Goal: Task Accomplishment & Management: Manage account settings

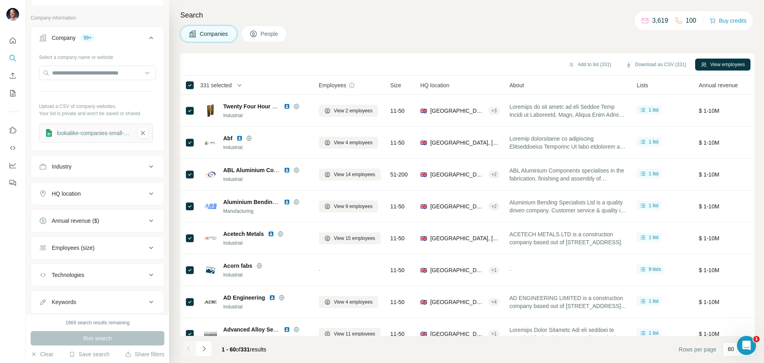
scroll to position [59, 0]
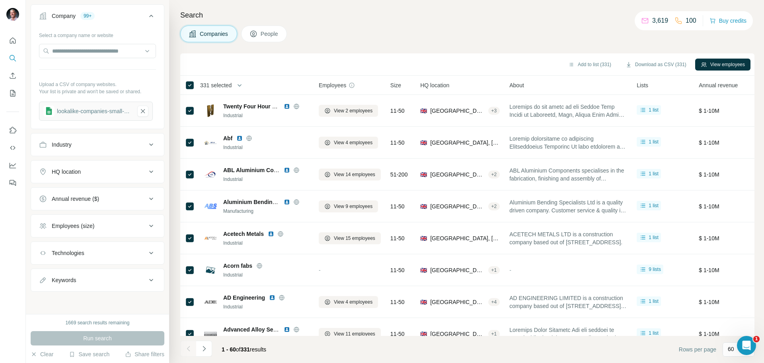
click at [279, 29] on button "People" at bounding box center [264, 33] width 46 height 17
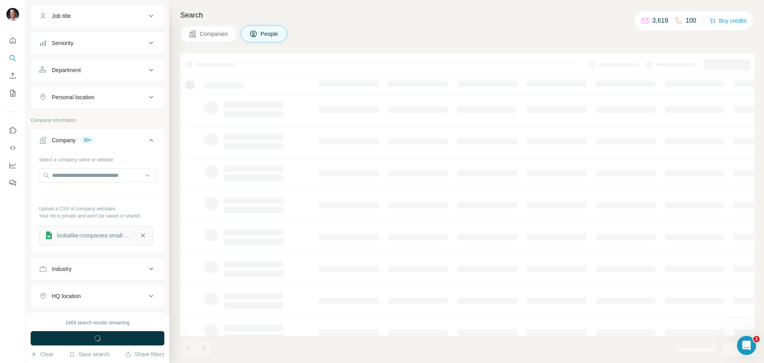
scroll to position [183, 0]
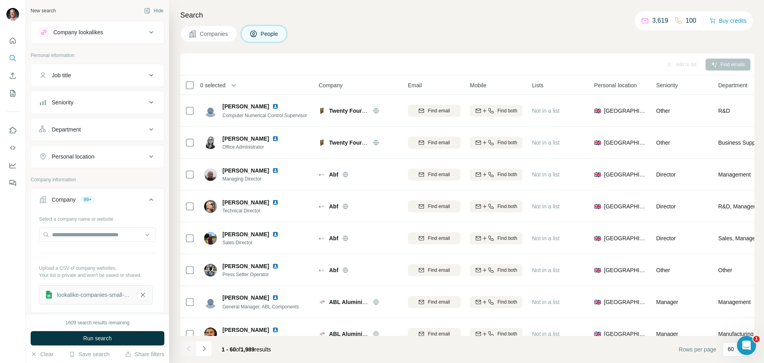
click at [146, 99] on icon at bounding box center [151, 102] width 10 height 10
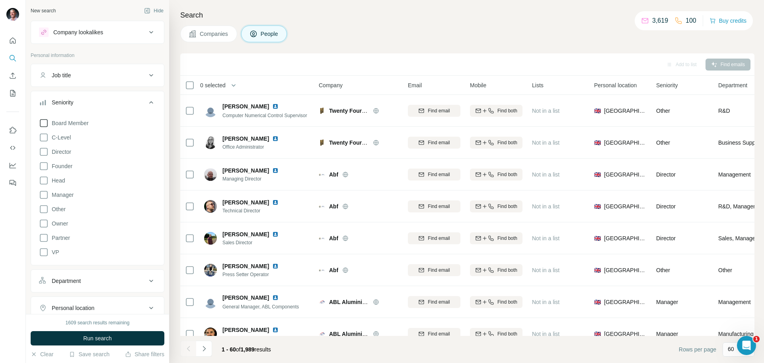
click at [47, 122] on icon at bounding box center [44, 123] width 10 height 10
click at [42, 137] on icon at bounding box center [44, 138] width 10 height 10
click at [44, 148] on icon at bounding box center [44, 152] width 10 height 10
click at [46, 166] on icon at bounding box center [44, 166] width 10 height 10
click at [46, 224] on icon at bounding box center [44, 223] width 10 height 10
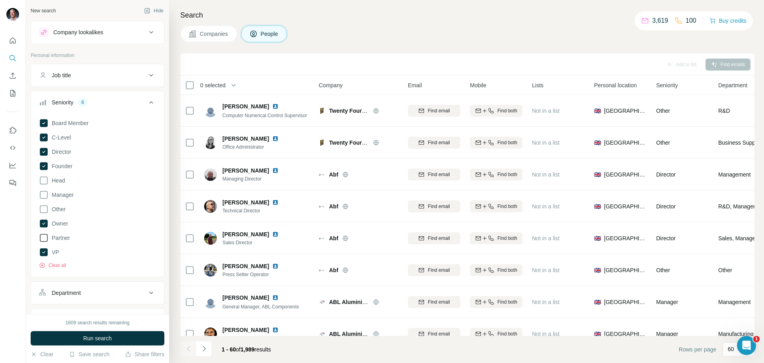
click at [47, 236] on icon at bounding box center [44, 238] width 10 height 10
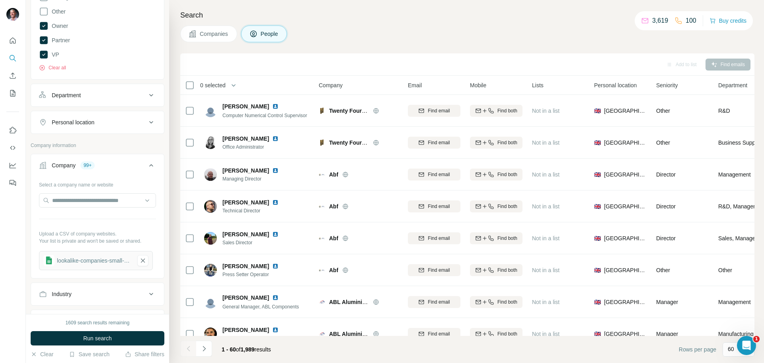
scroll to position [204, 0]
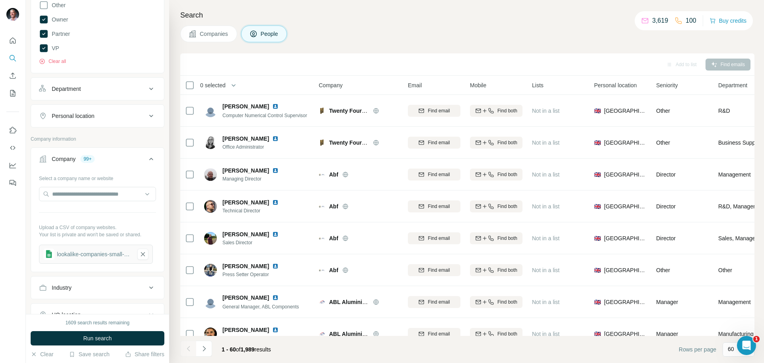
click at [133, 114] on div "Personal location" at bounding box center [92, 116] width 107 height 8
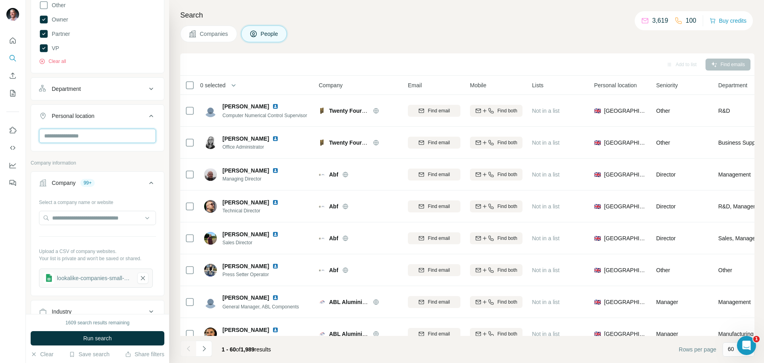
click at [70, 138] on input "text" at bounding box center [97, 136] width 117 height 14
type input "******"
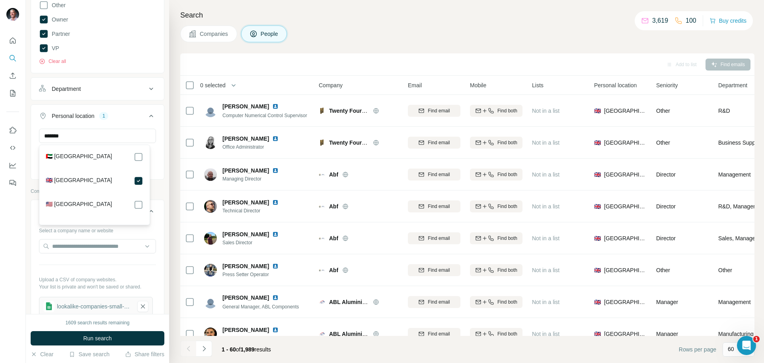
click at [214, 9] on div "Search Companies People Add to list Find emails 0 selected People Company Email…" at bounding box center [466, 181] width 595 height 363
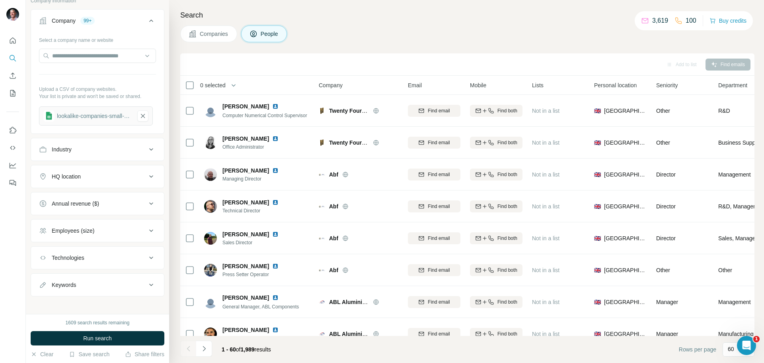
scroll to position [399, 0]
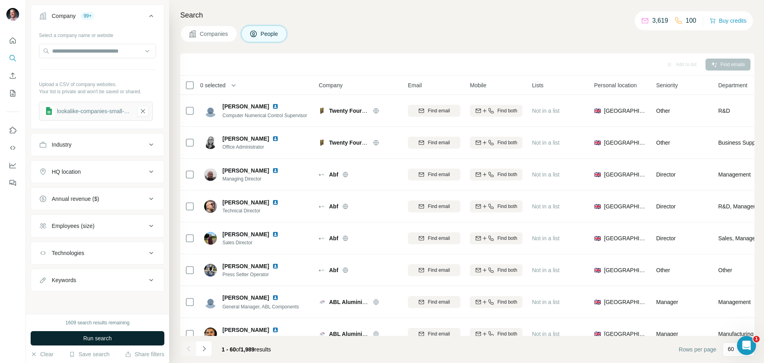
click at [88, 338] on span "Run search" at bounding box center [97, 338] width 29 height 8
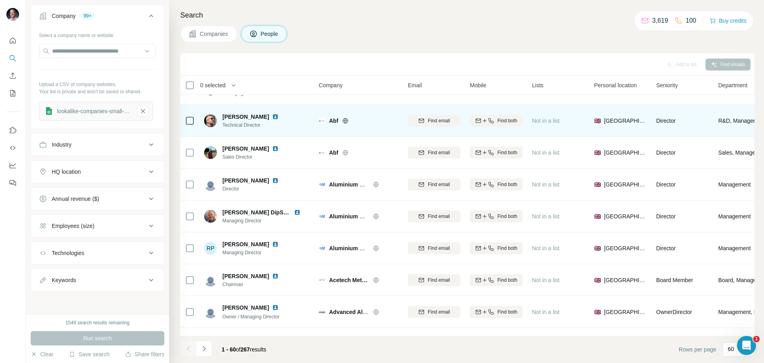
scroll to position [0, 0]
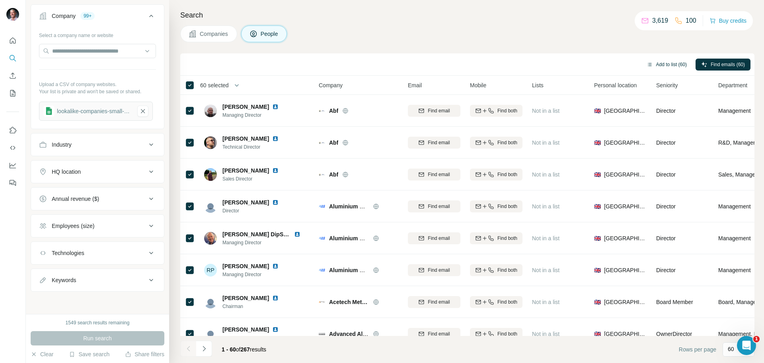
click at [667, 63] on button "Add to list (60)" at bounding box center [666, 64] width 51 height 12
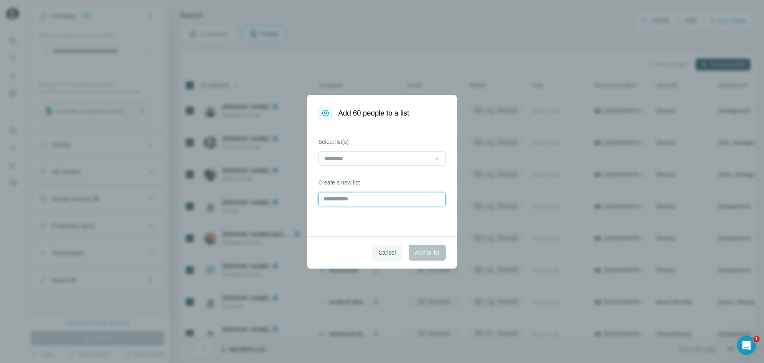
click at [373, 196] on input "text" at bounding box center [381, 199] width 127 height 14
type input "**********"
click at [429, 250] on span "Add to list" at bounding box center [427, 252] width 24 height 8
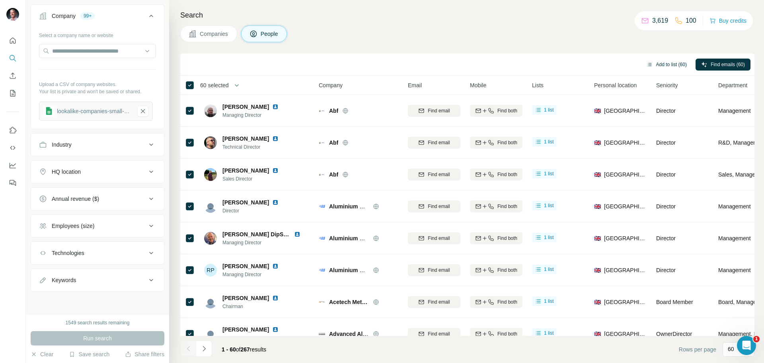
click at [663, 64] on button "Add to list (60)" at bounding box center [666, 64] width 51 height 12
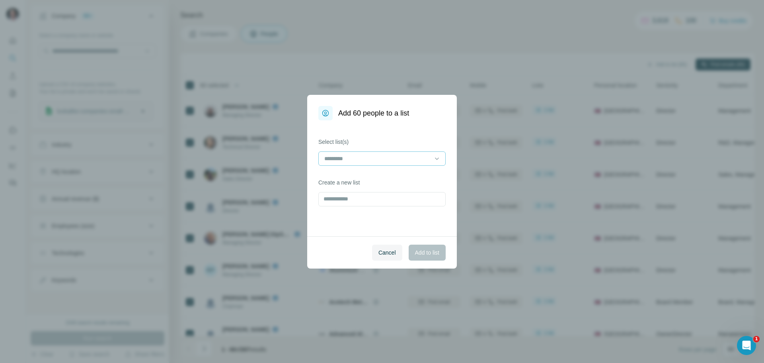
click at [428, 162] on input at bounding box center [377, 158] width 107 height 9
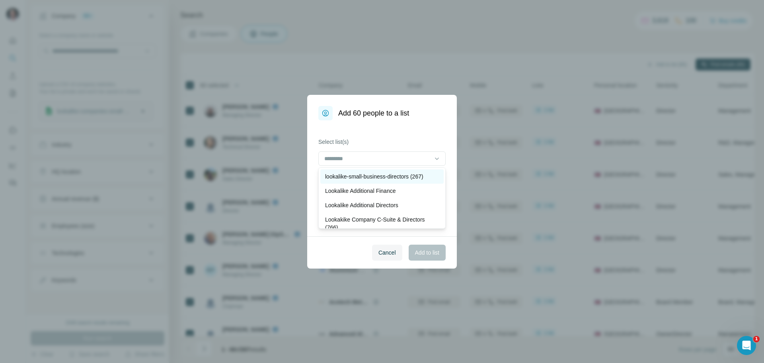
click at [412, 175] on p "lookalike-small-business-directors (267)" at bounding box center [374, 176] width 98 height 8
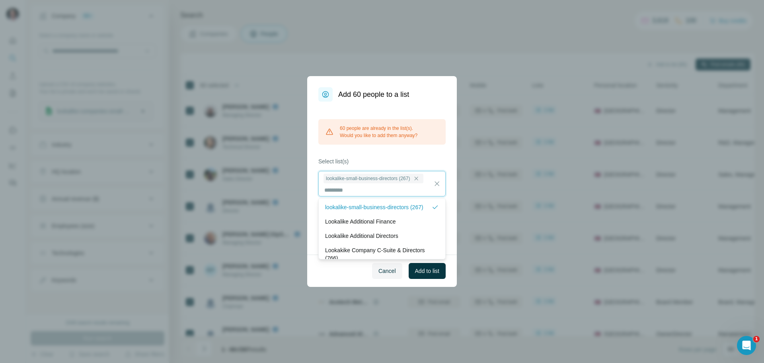
scroll to position [1, 0]
click at [417, 271] on span "Add to list" at bounding box center [427, 271] width 24 height 8
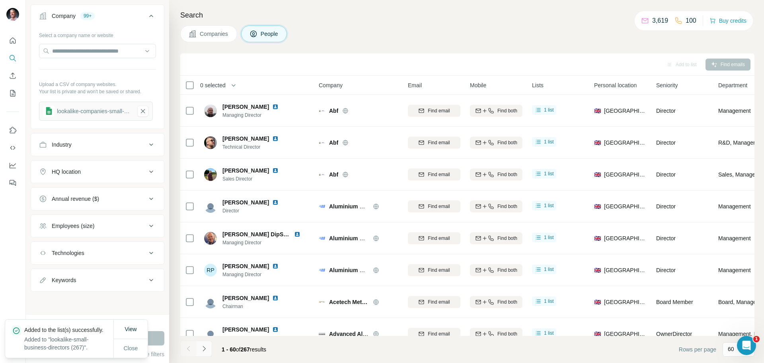
click at [207, 348] on icon "Navigate to next page" at bounding box center [204, 348] width 8 height 8
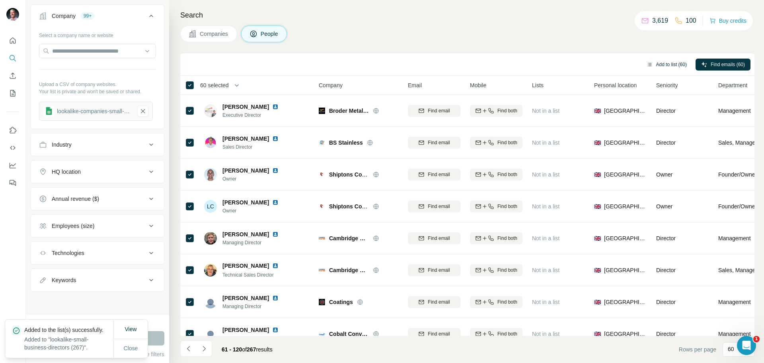
click at [679, 63] on button "Add to list (60)" at bounding box center [666, 64] width 51 height 12
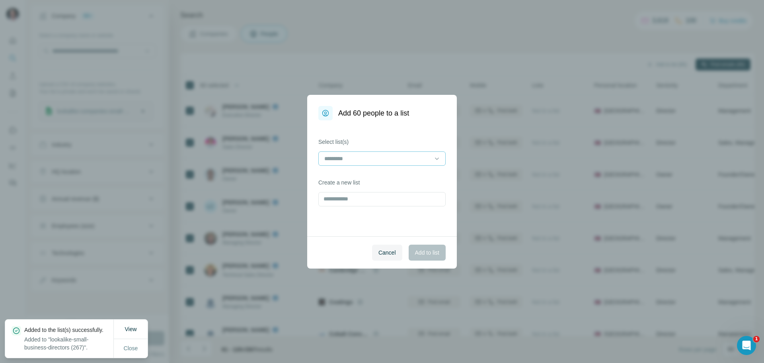
click at [421, 158] on input at bounding box center [377, 158] width 107 height 9
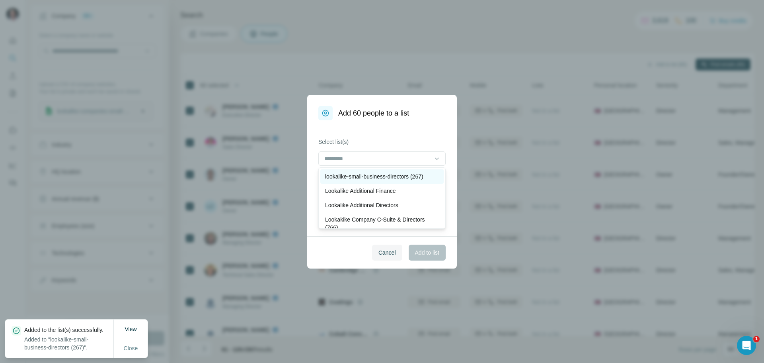
click at [402, 177] on p "lookalike-small-business-directors (267)" at bounding box center [374, 176] width 98 height 8
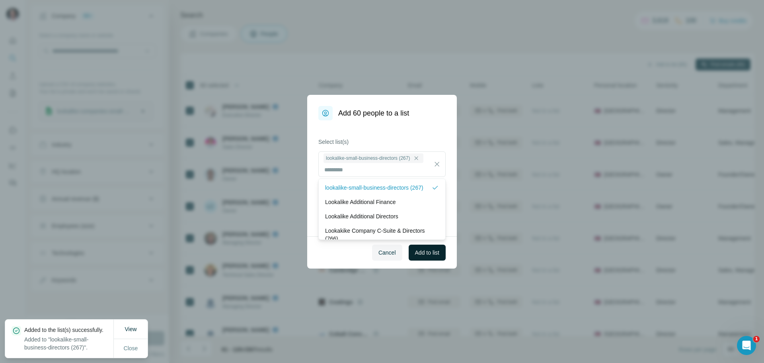
click at [425, 252] on span "Add to list" at bounding box center [427, 252] width 24 height 8
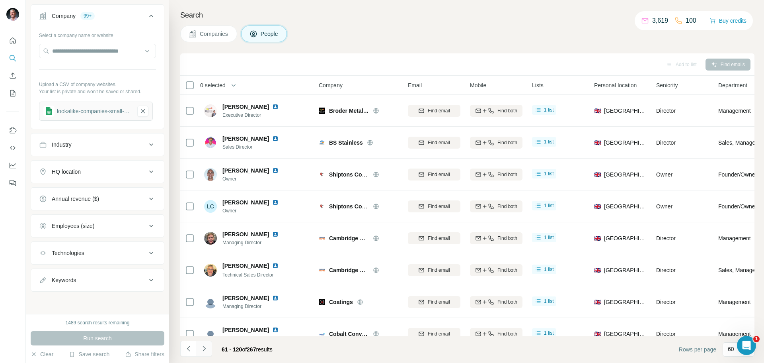
click at [209, 349] on button "Navigate to next page" at bounding box center [204, 348] width 16 height 16
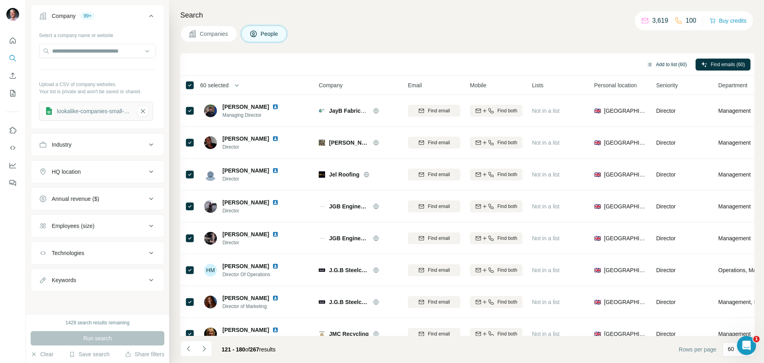
click at [669, 64] on button "Add to list (60)" at bounding box center [666, 64] width 51 height 12
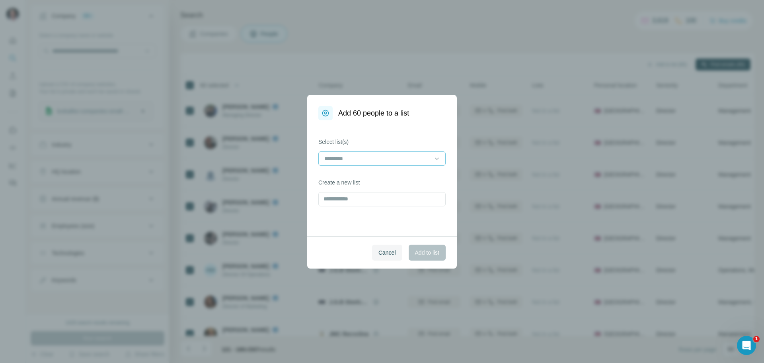
click at [429, 160] on input at bounding box center [377, 158] width 107 height 9
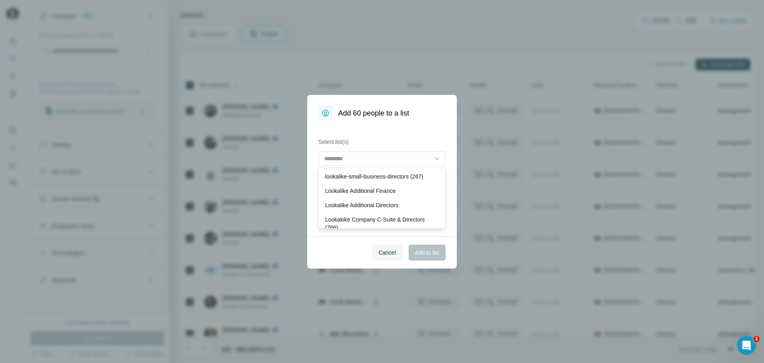
click at [421, 179] on p "lookalike-small-business-directors (267)" at bounding box center [374, 176] width 98 height 8
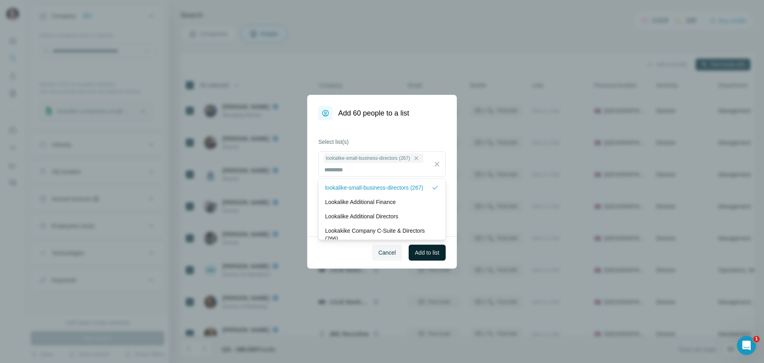
click at [433, 251] on span "Add to list" at bounding box center [427, 252] width 24 height 8
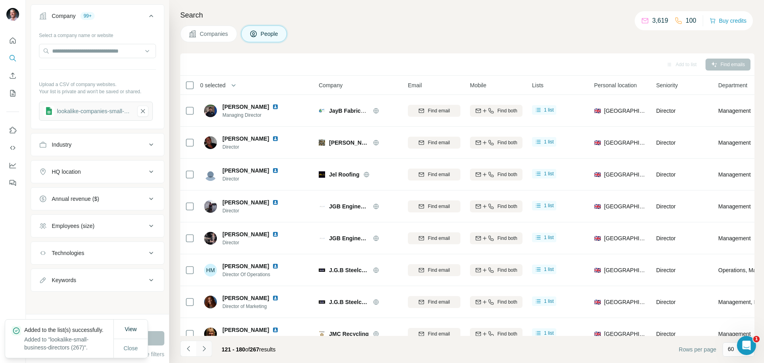
click at [206, 346] on icon "Navigate to next page" at bounding box center [204, 348] width 8 height 8
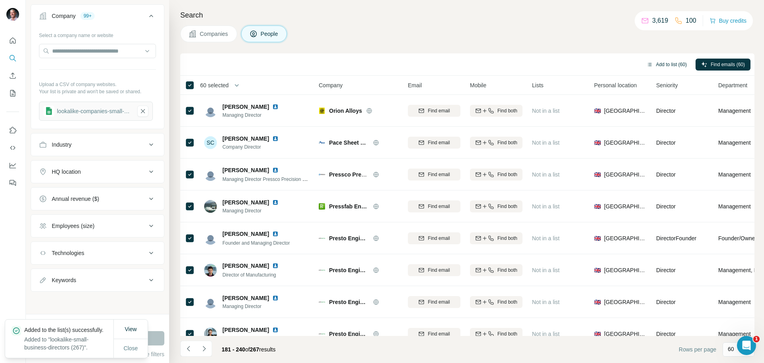
click at [676, 63] on button "Add to list (60)" at bounding box center [666, 64] width 51 height 12
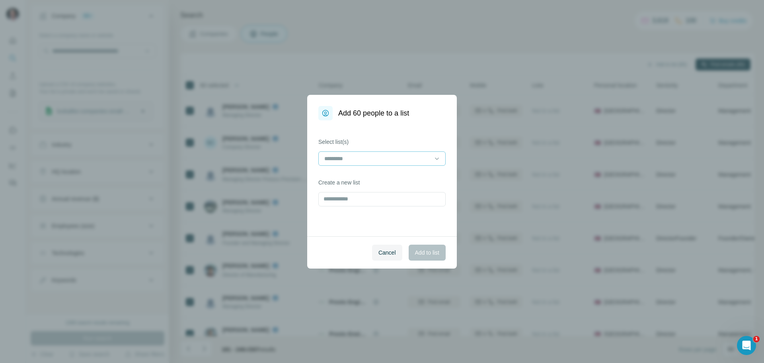
click at [416, 155] on input at bounding box center [377, 158] width 107 height 9
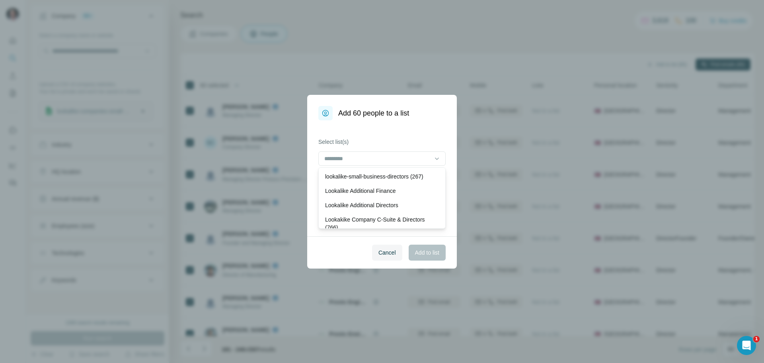
drag, startPoint x: 403, startPoint y: 174, endPoint x: 429, endPoint y: 179, distance: 26.8
click at [403, 174] on p "lookalike-small-business-directors (267)" at bounding box center [374, 176] width 98 height 8
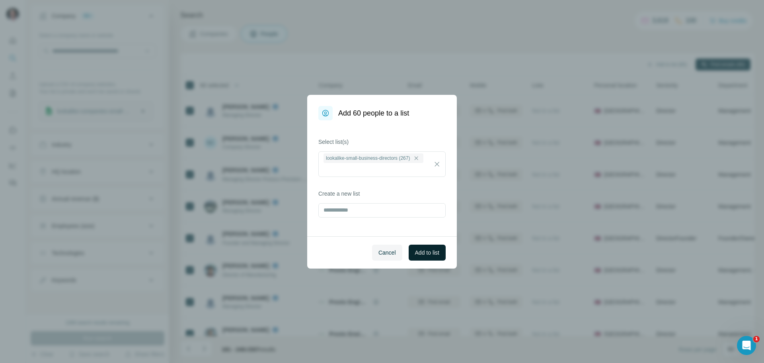
click at [431, 248] on button "Add to list" at bounding box center [427, 252] width 37 height 16
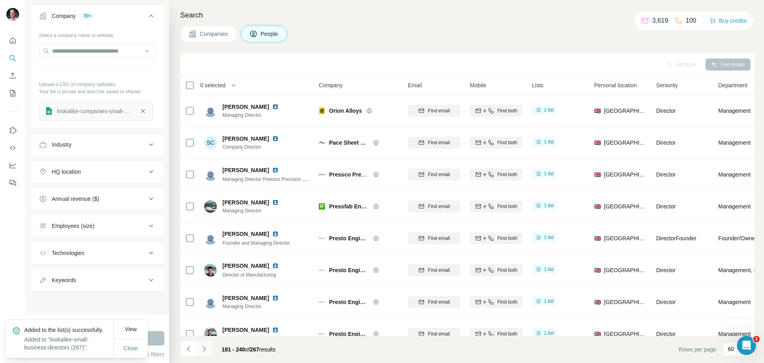
click at [206, 346] on icon "Navigate to next page" at bounding box center [204, 348] width 8 height 8
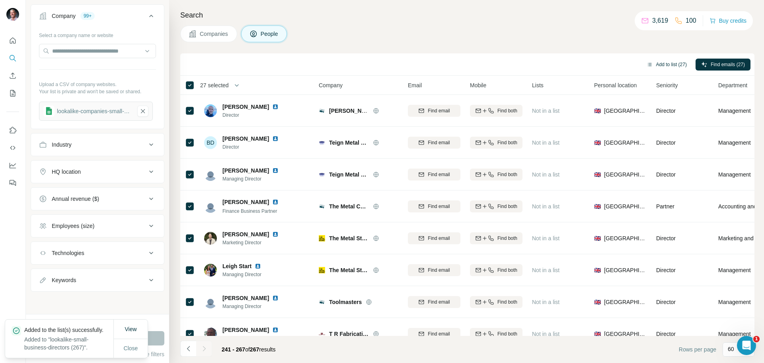
click at [664, 62] on button "Add to list (27)" at bounding box center [666, 64] width 51 height 12
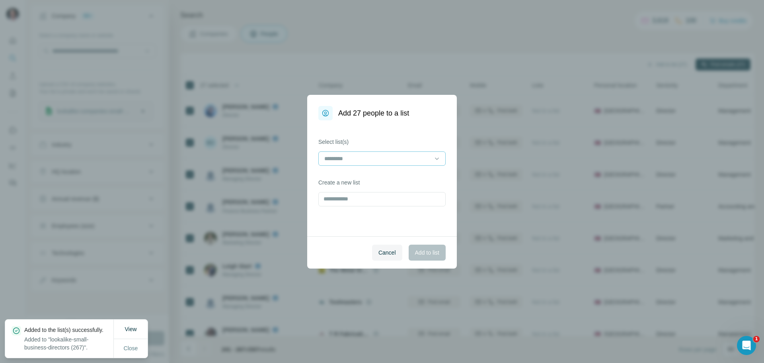
click at [399, 159] on input at bounding box center [377, 158] width 107 height 9
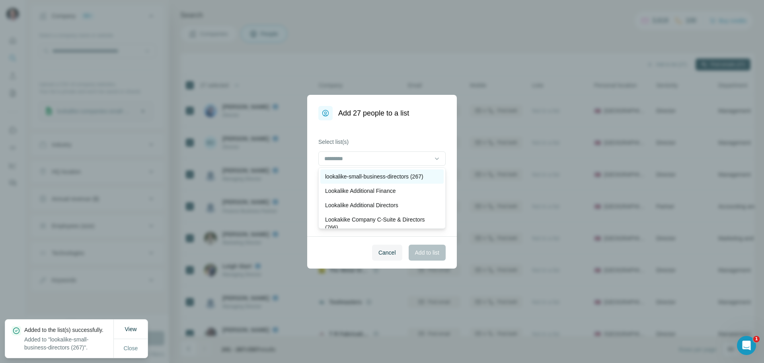
click at [396, 173] on p "lookalike-small-business-directors (267)" at bounding box center [374, 176] width 98 height 8
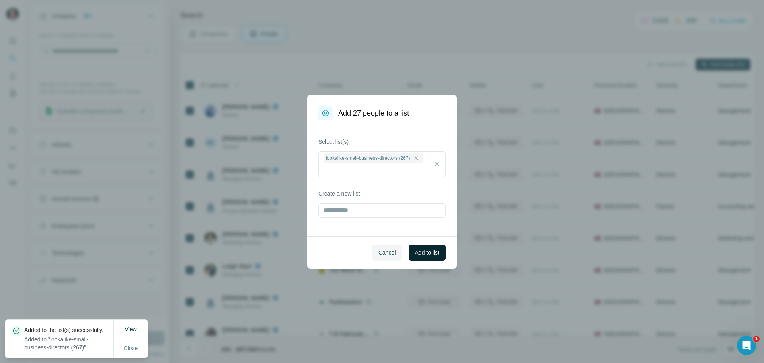
click at [430, 257] on button "Add to list" at bounding box center [427, 252] width 37 height 16
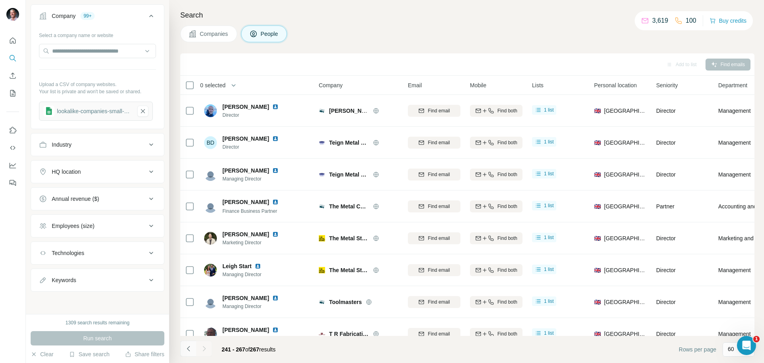
click at [193, 349] on button "Navigate to previous page" at bounding box center [188, 348] width 16 height 16
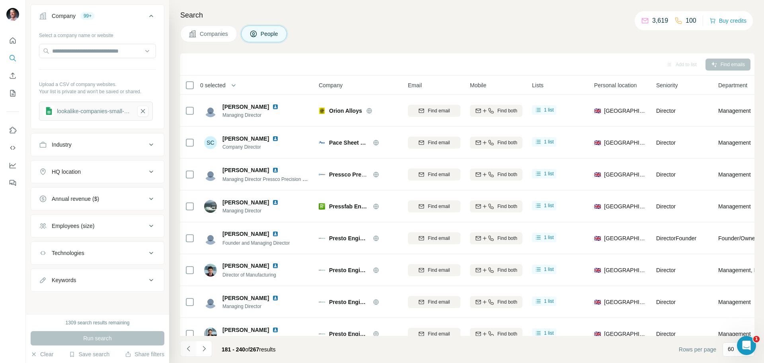
click at [193, 349] on button "Navigate to previous page" at bounding box center [188, 348] width 16 height 16
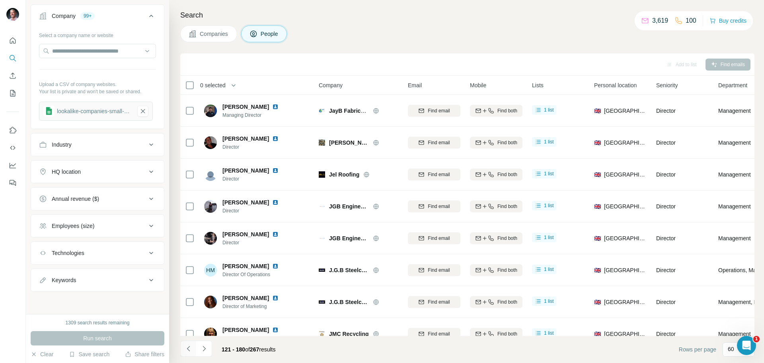
click at [193, 349] on button "Navigate to previous page" at bounding box center [188, 348] width 16 height 16
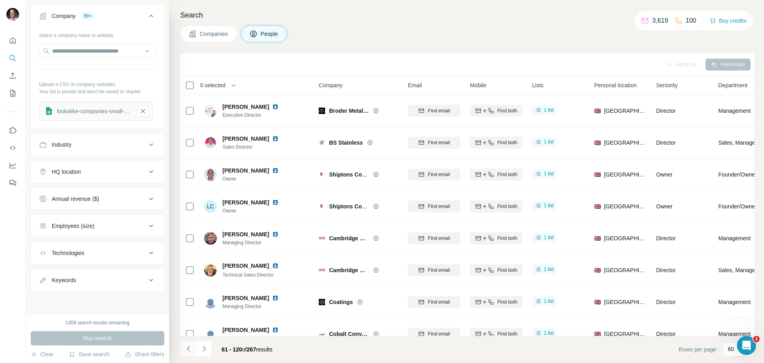
click at [193, 349] on button "Navigate to previous page" at bounding box center [188, 348] width 16 height 16
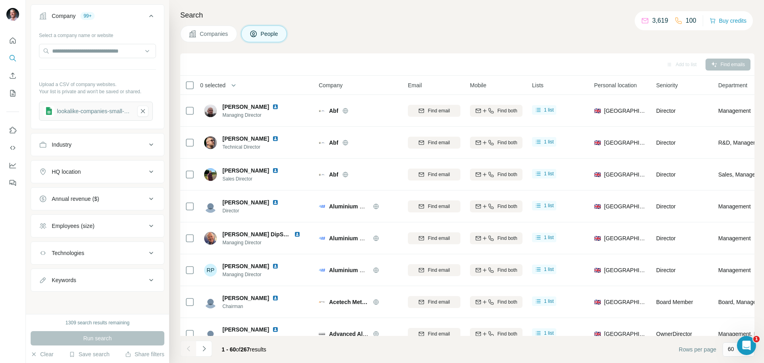
click at [193, 349] on div at bounding box center [188, 348] width 16 height 16
click at [238, 84] on icon "button" at bounding box center [234, 85] width 8 height 8
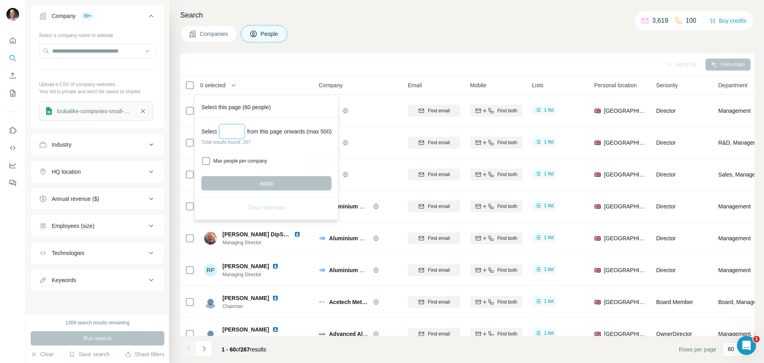
click at [243, 132] on input "Select a number (up to 500)" at bounding box center [231, 131] width 25 height 14
type input "***"
click at [267, 185] on span "Apply" at bounding box center [266, 183] width 14 height 8
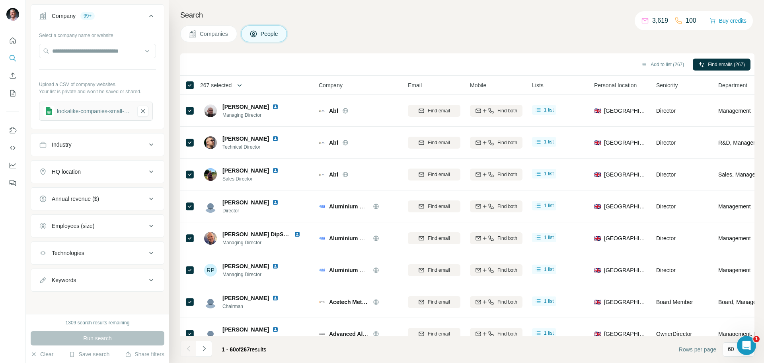
click at [241, 85] on icon "button" at bounding box center [240, 85] width 8 height 8
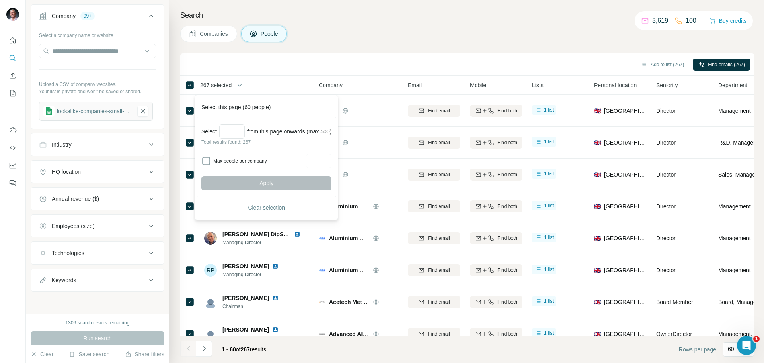
click at [284, 62] on div "Add to list (267) Find emails (267)" at bounding box center [467, 64] width 566 height 14
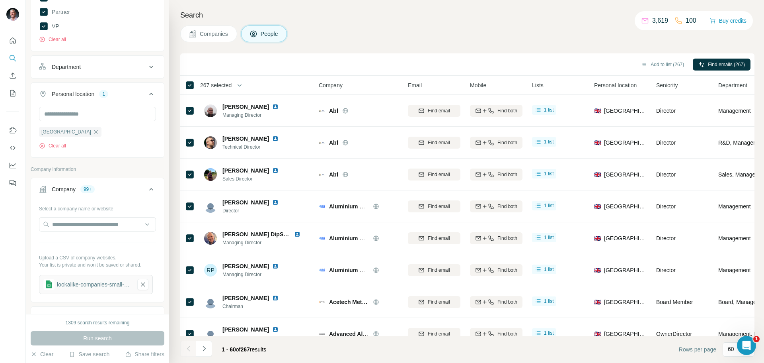
scroll to position [0, 0]
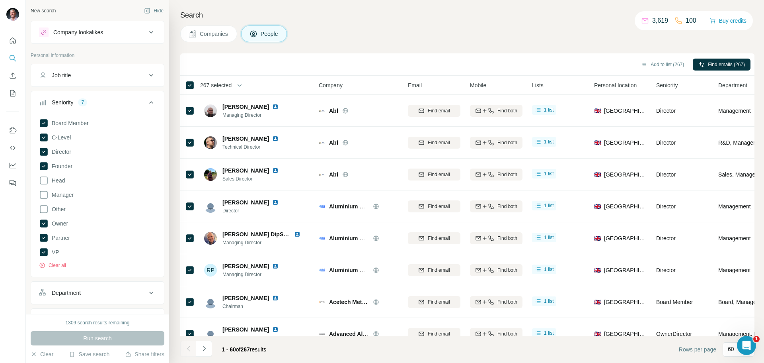
click at [224, 69] on div "Add to list (267) Find emails (267)" at bounding box center [467, 64] width 566 height 14
click at [244, 84] on icon "button" at bounding box center [240, 85] width 8 height 8
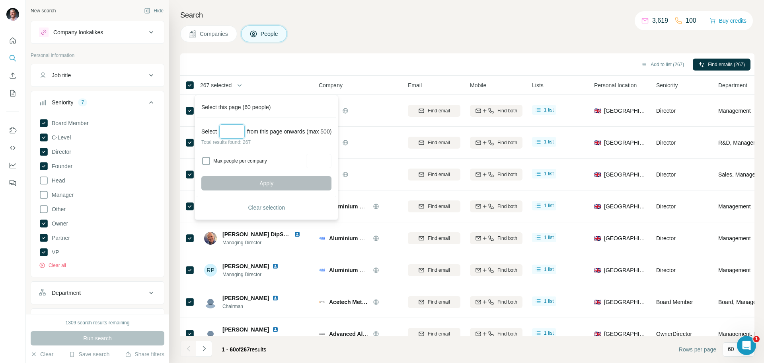
click at [233, 135] on input "Select a number (up to 500)" at bounding box center [231, 131] width 25 height 14
type input "***"
click at [273, 185] on span "Apply" at bounding box center [266, 183] width 14 height 8
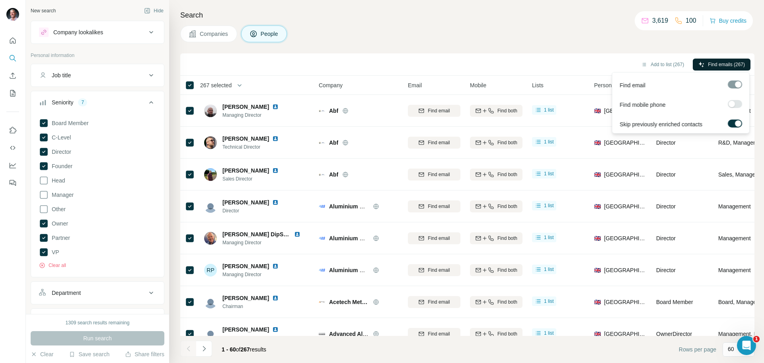
click at [722, 63] on span "Find emails (267)" at bounding box center [726, 64] width 37 height 7
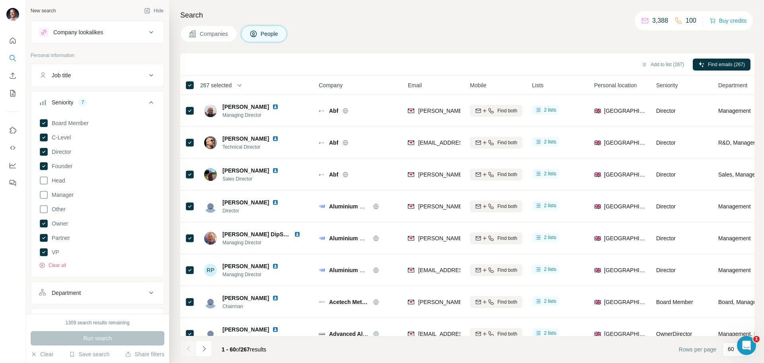
click at [264, 65] on div "Add to list (267) Find emails (267)" at bounding box center [467, 64] width 566 height 14
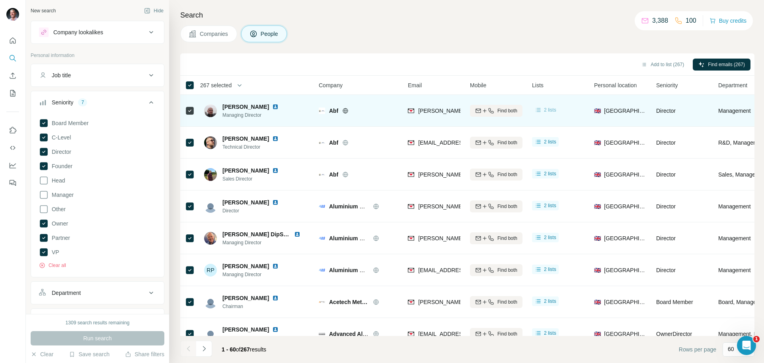
click at [555, 110] on span "2 lists" at bounding box center [550, 109] width 12 height 7
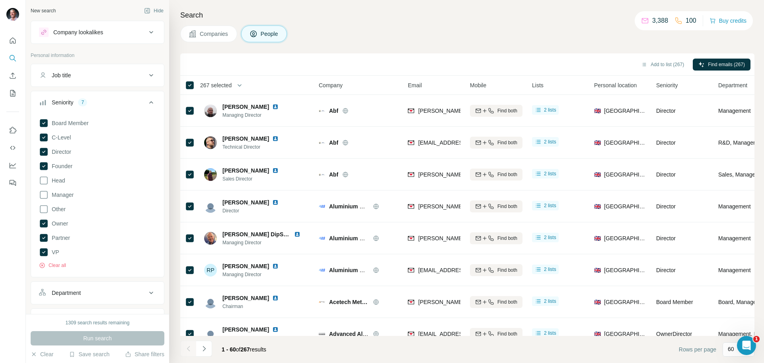
click at [533, 64] on div "Add to list (267) Find emails (267)" at bounding box center [467, 64] width 566 height 14
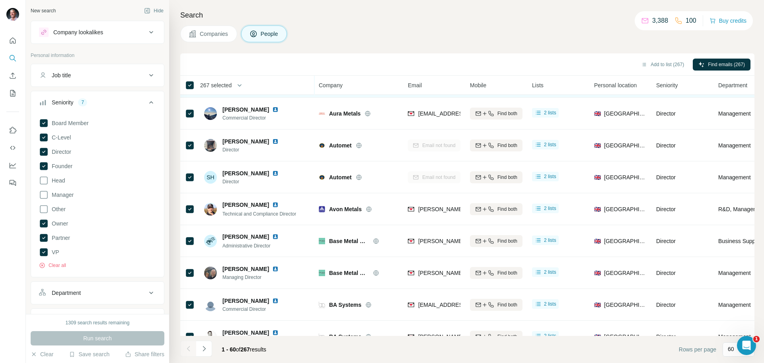
scroll to position [1194, 0]
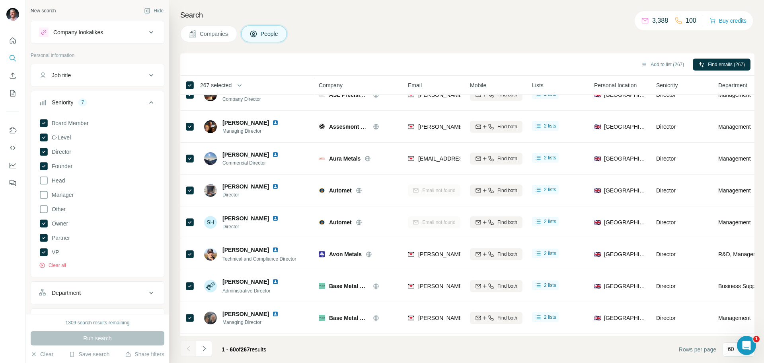
click at [395, 22] on div "Search Companies People Add to list (267) Find emails (267) 267 selected People…" at bounding box center [466, 181] width 595 height 363
click at [12, 92] on icon "My lists" at bounding box center [13, 93] width 8 height 8
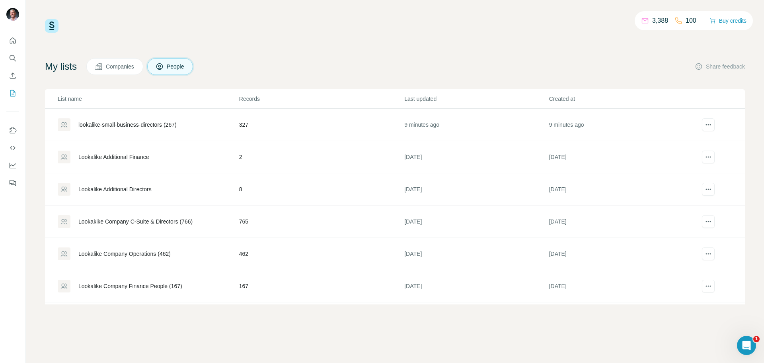
click at [166, 124] on div "lookalike-small-business-directors (267)" at bounding box center [127, 125] width 98 height 8
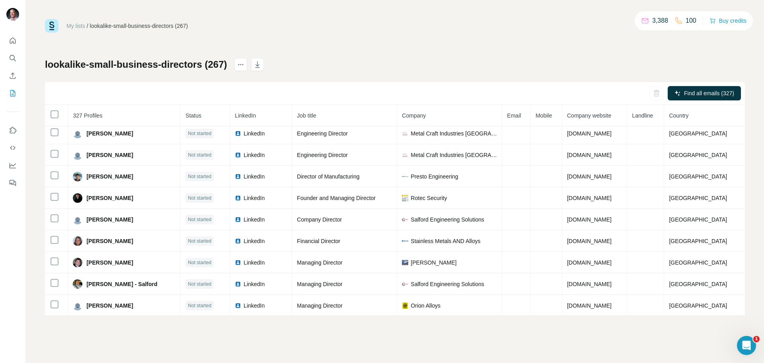
scroll to position [965, 0]
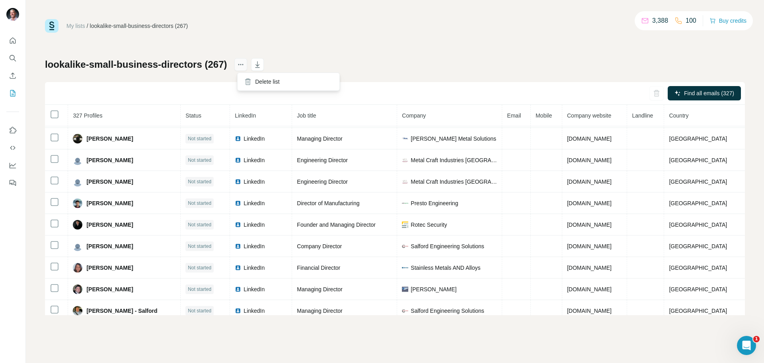
click at [245, 66] on icon "actions" at bounding box center [241, 64] width 8 height 8
click at [250, 78] on icon at bounding box center [248, 82] width 8 height 8
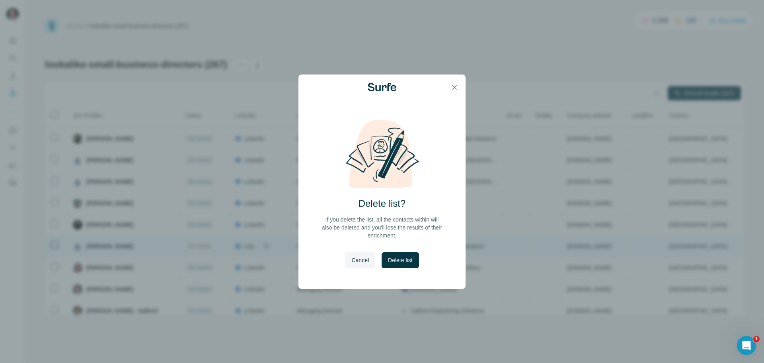
drag, startPoint x: 398, startPoint y: 256, endPoint x: 389, endPoint y: 252, distance: 9.6
click at [398, 256] on span "Delete list" at bounding box center [400, 260] width 24 height 8
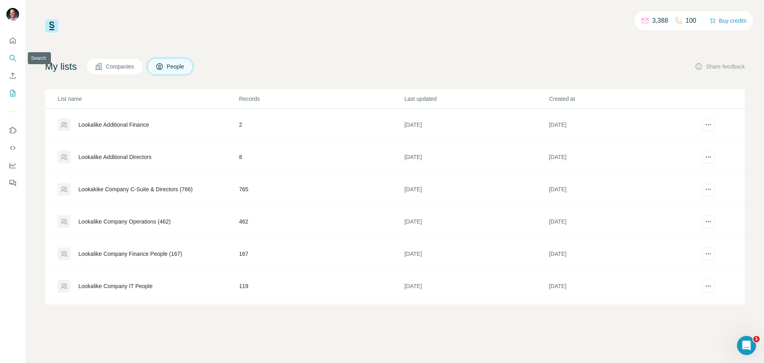
click at [14, 55] on icon "Search" at bounding box center [13, 58] width 8 height 8
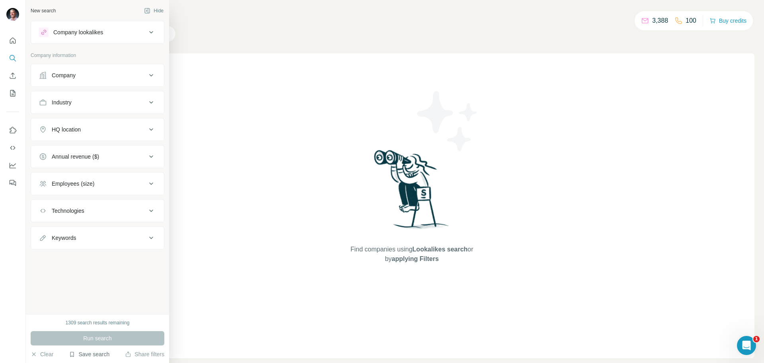
click at [90, 355] on button "Save search" at bounding box center [89, 354] width 41 height 8
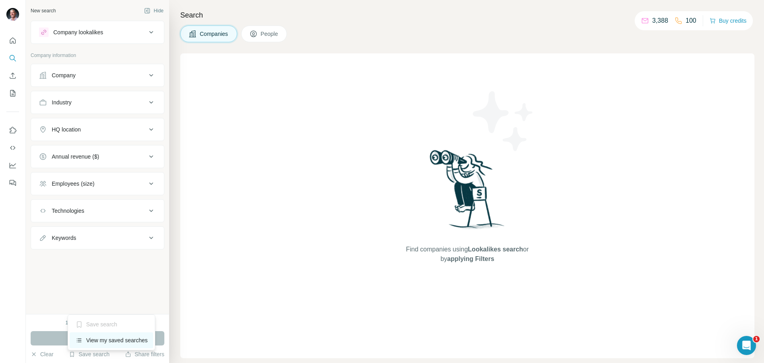
click at [101, 340] on div "View my saved searches" at bounding box center [112, 340] width 84 height 16
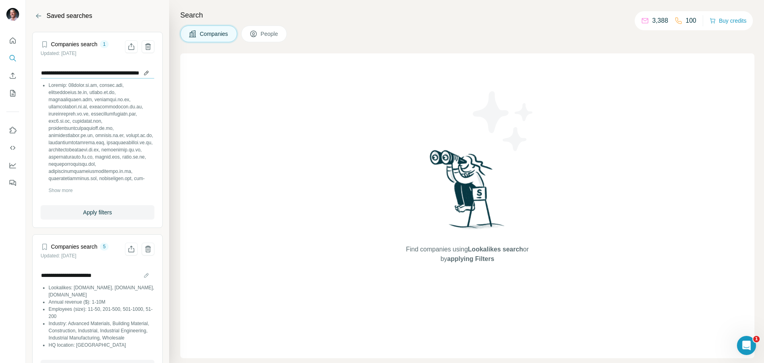
click at [141, 74] on input "**********" at bounding box center [98, 72] width 114 height 11
click at [139, 72] on input "**********" at bounding box center [98, 72] width 114 height 11
click at [101, 74] on input "**********" at bounding box center [98, 72] width 114 height 11
click at [277, 34] on span "People" at bounding box center [270, 34] width 18 height 8
click at [109, 215] on span "Apply filters" at bounding box center [97, 212] width 29 height 8
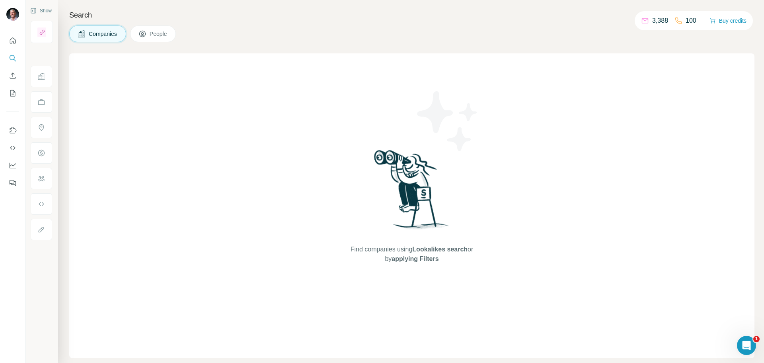
click at [161, 35] on span "People" at bounding box center [159, 34] width 18 height 8
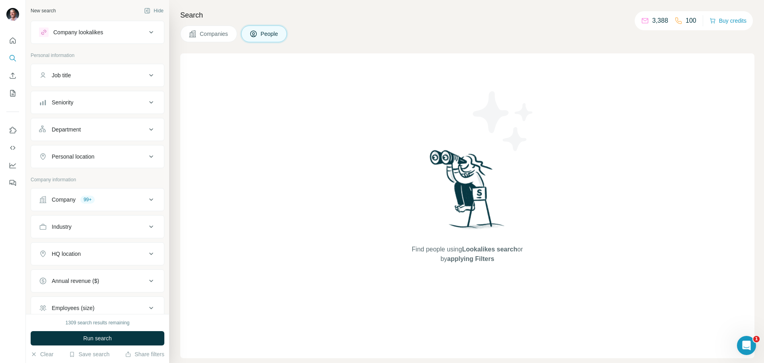
click at [133, 101] on div "Seniority" at bounding box center [92, 102] width 107 height 8
click at [43, 122] on icon at bounding box center [44, 123] width 10 height 10
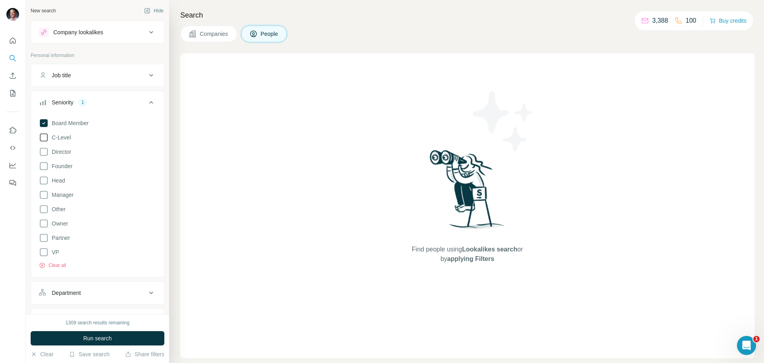
click at [45, 134] on icon at bounding box center [44, 138] width 10 height 10
drag, startPoint x: 42, startPoint y: 151, endPoint x: 52, endPoint y: 160, distance: 12.7
click at [43, 151] on icon at bounding box center [44, 152] width 10 height 10
click at [45, 168] on icon at bounding box center [44, 166] width 10 height 10
drag, startPoint x: 42, startPoint y: 238, endPoint x: 42, endPoint y: 243, distance: 4.4
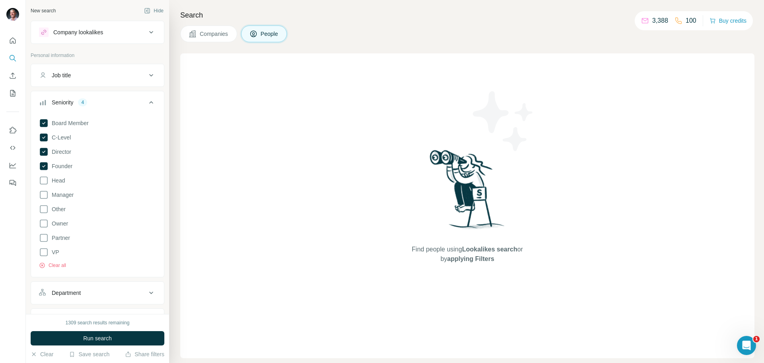
click at [42, 241] on icon at bounding box center [44, 238] width 10 height 10
click at [44, 253] on icon at bounding box center [44, 252] width 10 height 10
click at [51, 224] on div "Owner" at bounding box center [53, 223] width 29 height 10
click at [44, 222] on icon at bounding box center [44, 223] width 10 height 10
click at [112, 340] on span "Run search" at bounding box center [97, 338] width 29 height 8
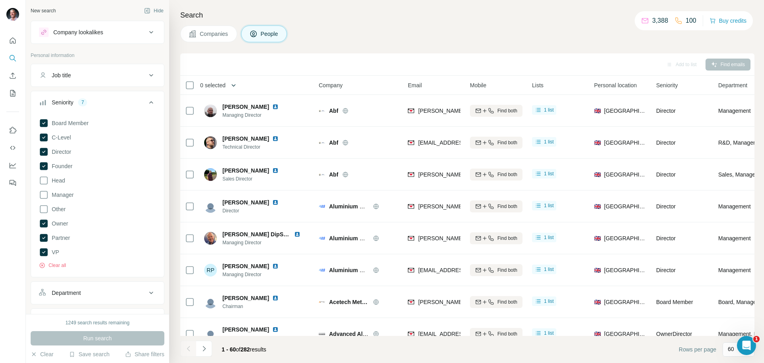
click at [236, 83] on icon "button" at bounding box center [234, 85] width 8 height 8
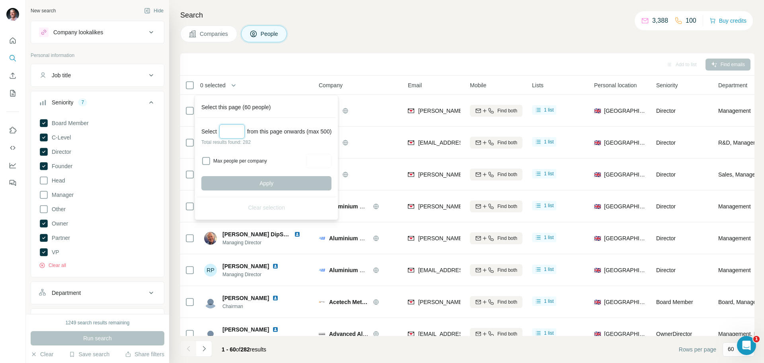
click at [228, 129] on input "Select a number (up to 500)" at bounding box center [231, 131] width 25 height 14
type input "***"
click at [259, 184] on button "Apply" at bounding box center [266, 183] width 130 height 14
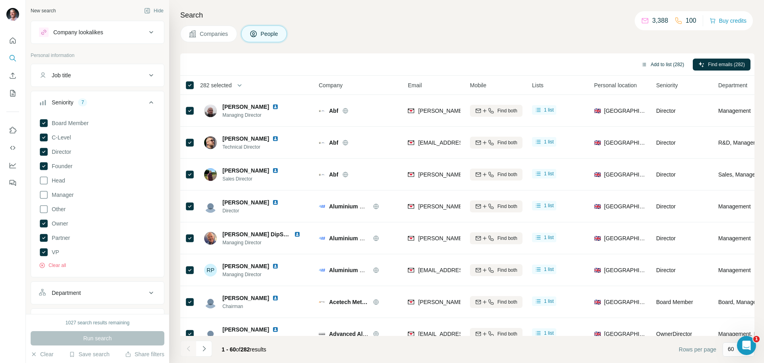
click at [653, 64] on button "Add to list (282)" at bounding box center [662, 64] width 54 height 12
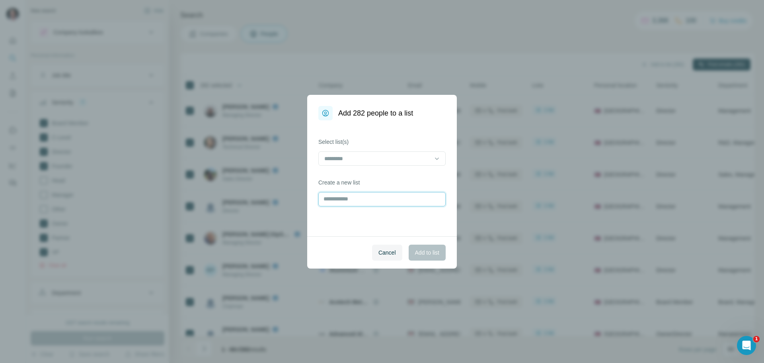
click at [361, 201] on input "text" at bounding box center [381, 199] width 127 height 14
type input "*"
type input "**********"
click at [419, 253] on span "Add to list" at bounding box center [427, 252] width 24 height 8
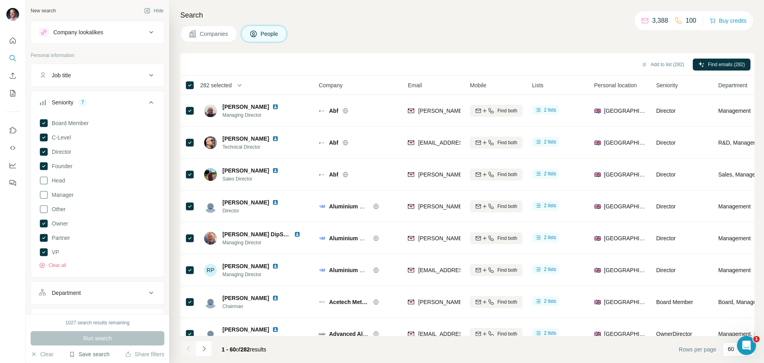
click at [102, 355] on button "Save search" at bounding box center [89, 354] width 41 height 8
click at [105, 322] on div "Save search" at bounding box center [112, 324] width 84 height 16
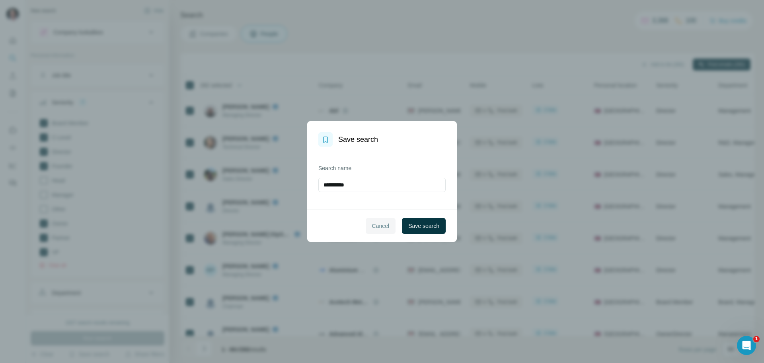
click at [384, 228] on span "Cancel" at bounding box center [381, 226] width 18 height 8
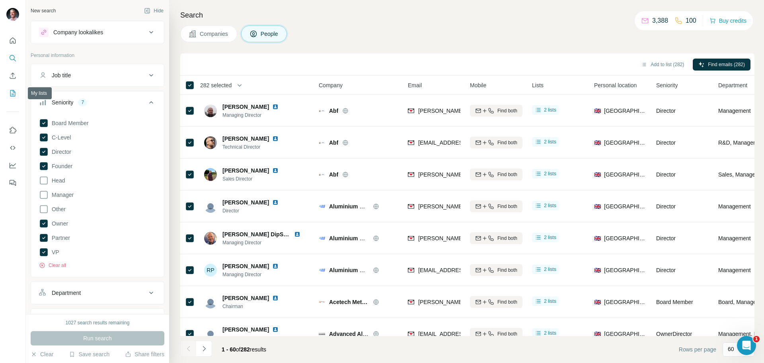
click at [14, 93] on icon "My lists" at bounding box center [13, 93] width 8 height 8
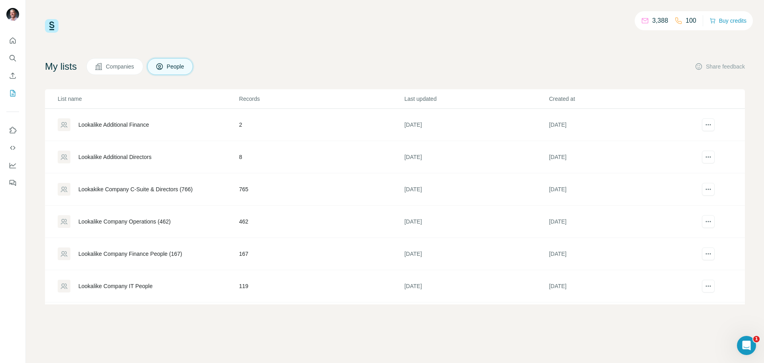
click at [175, 68] on span "People" at bounding box center [176, 66] width 18 height 8
click at [169, 122] on div "lookalike-small-business-directors (282)" at bounding box center [127, 125] width 98 height 8
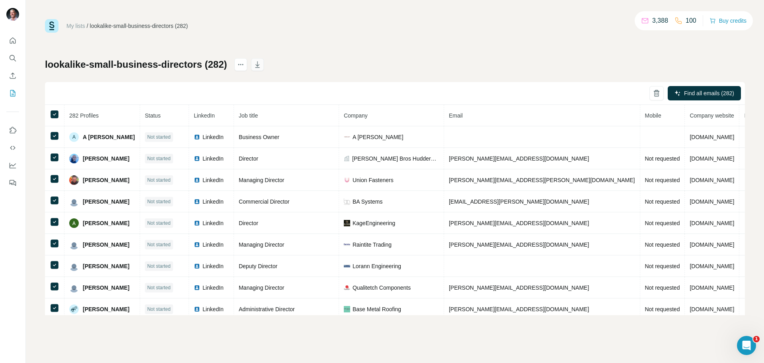
click at [259, 64] on icon "button" at bounding box center [257, 64] width 8 height 8
